Goal: Transaction & Acquisition: Purchase product/service

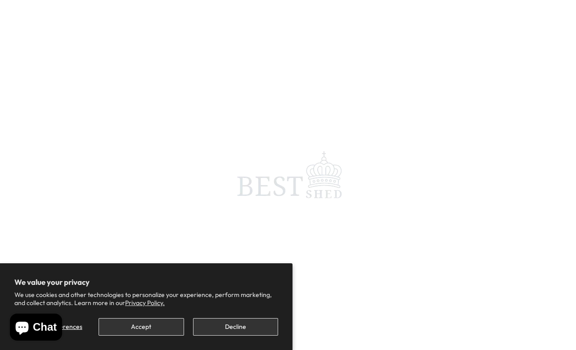
scroll to position [4, 0]
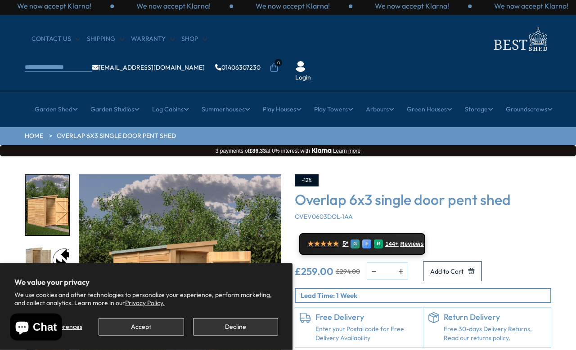
click at [248, 323] on button "Decline" at bounding box center [235, 327] width 85 height 18
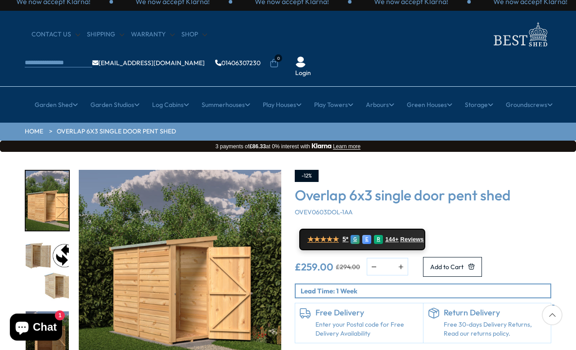
scroll to position [0, 0]
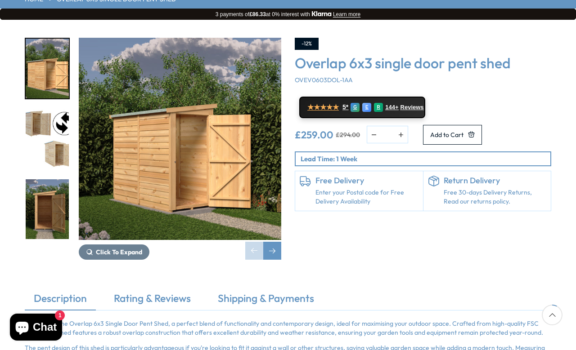
scroll to position [141, 0]
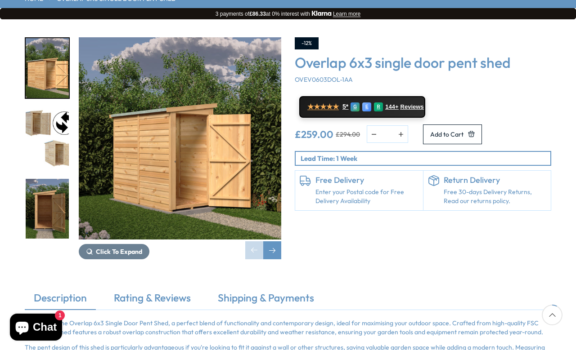
click at [463, 131] on span "Add to Cart" at bounding box center [446, 134] width 33 height 6
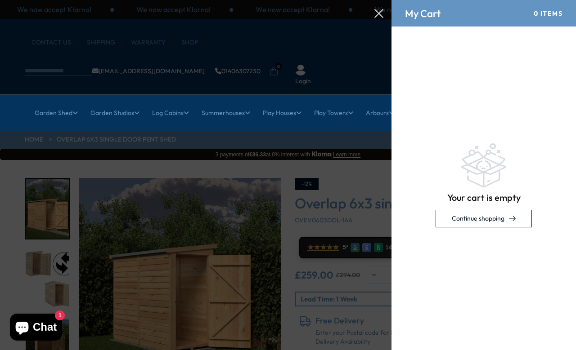
scroll to position [0, 0]
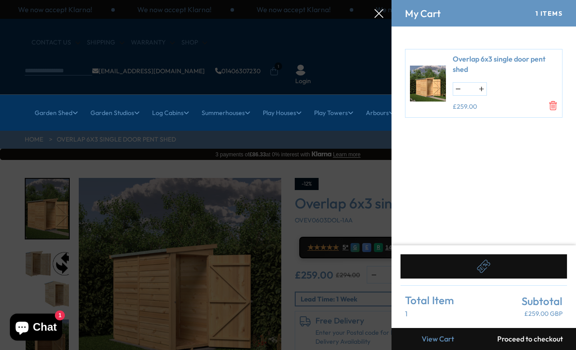
click at [450, 337] on link "View Cart" at bounding box center [437, 339] width 92 height 22
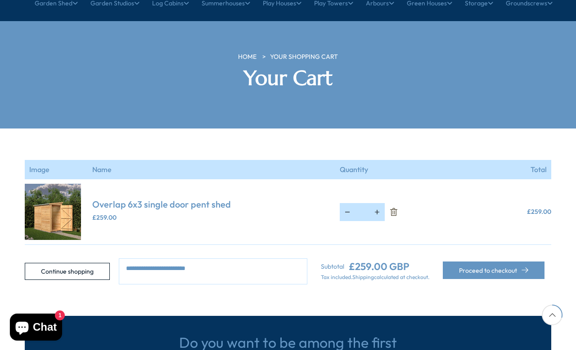
scroll to position [105, 0]
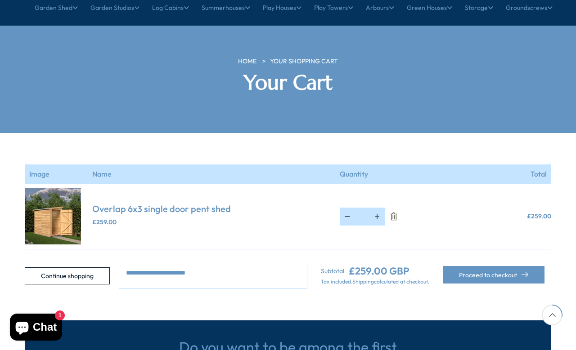
click at [503, 266] on button "Proceed to checkout" at bounding box center [494, 275] width 102 height 18
